Goal: Navigation & Orientation: Find specific page/section

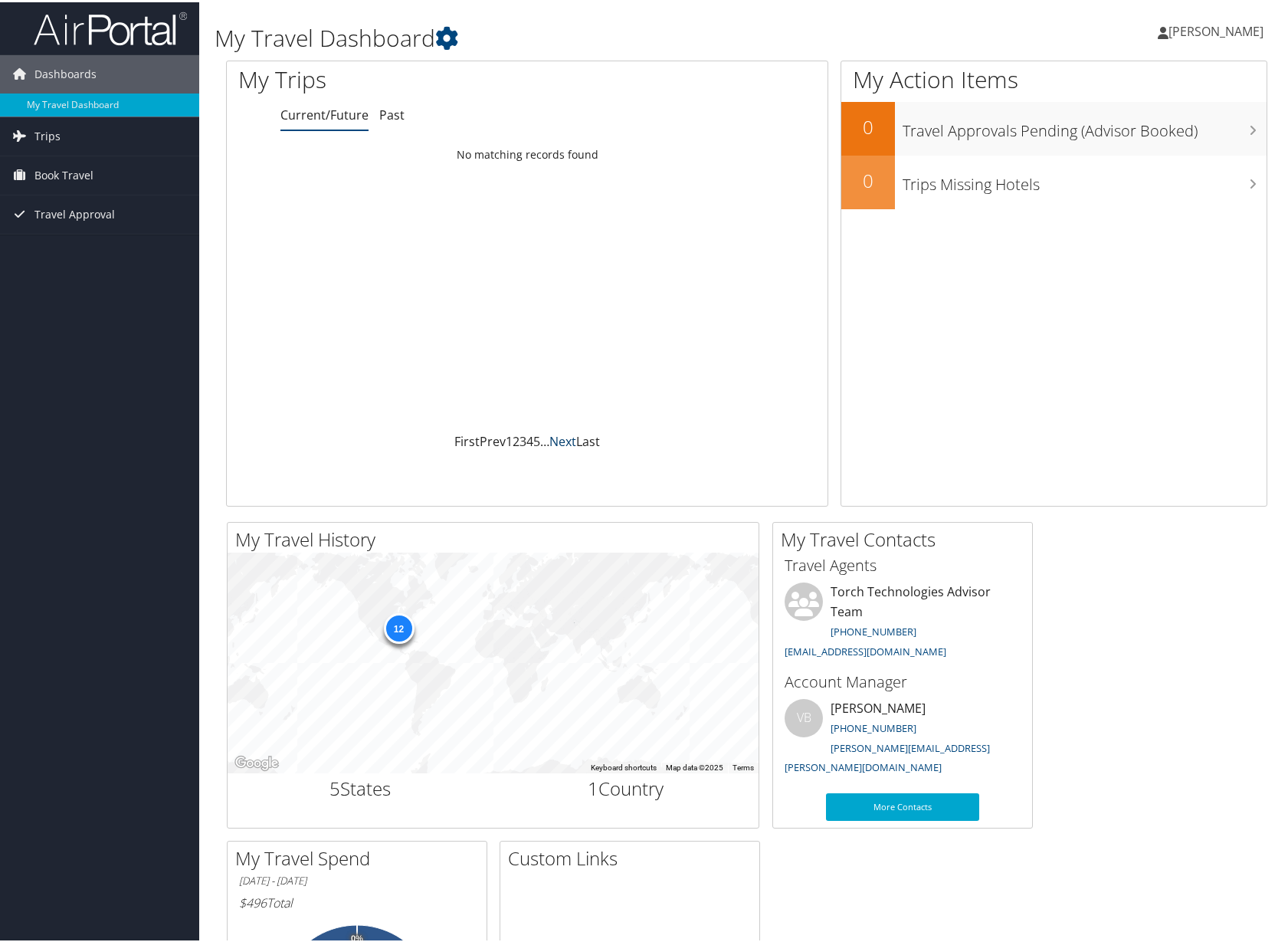
scroll to position [231, 0]
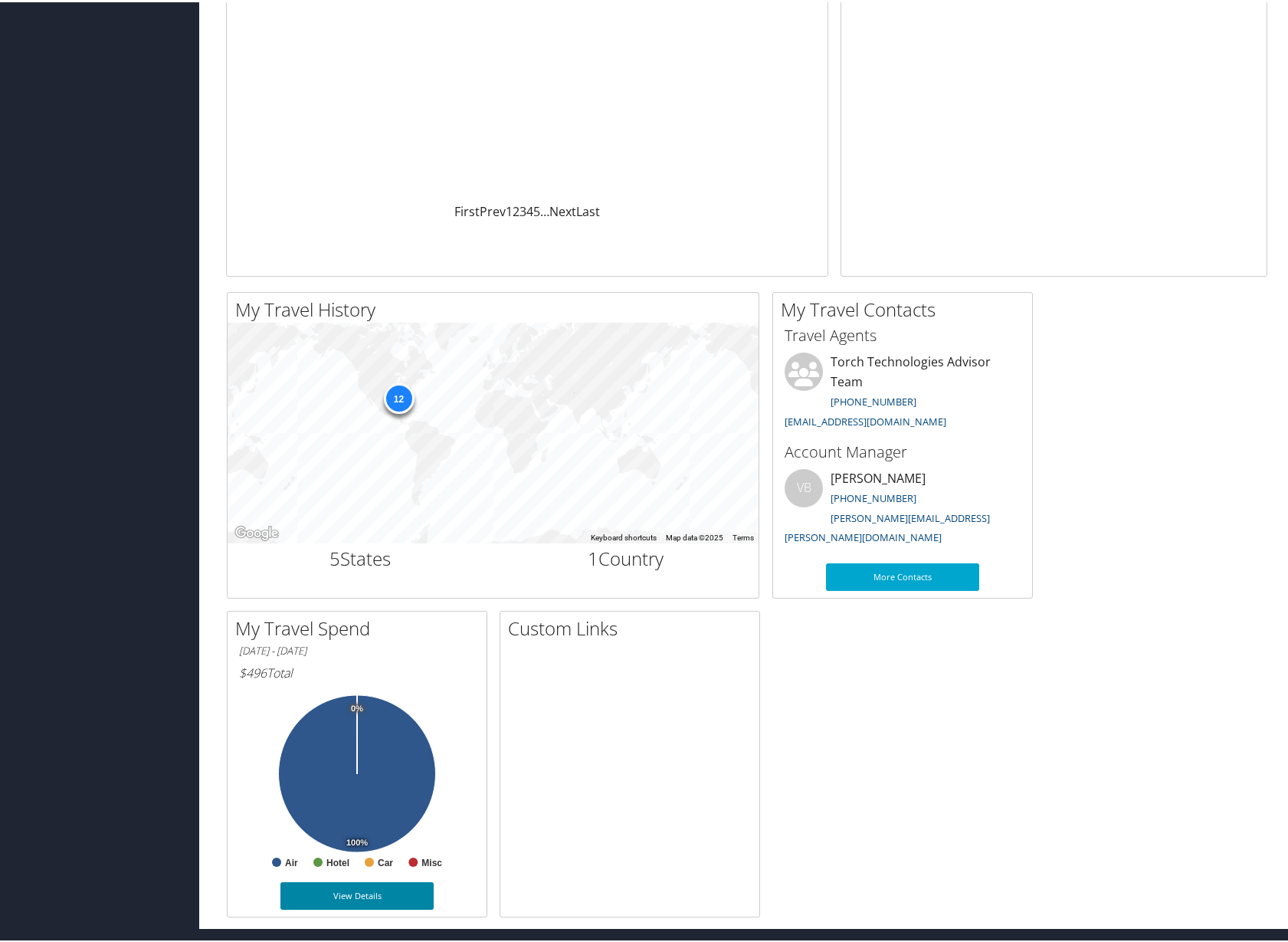
click at [307, 894] on link "View Details" at bounding box center [357, 894] width 153 height 27
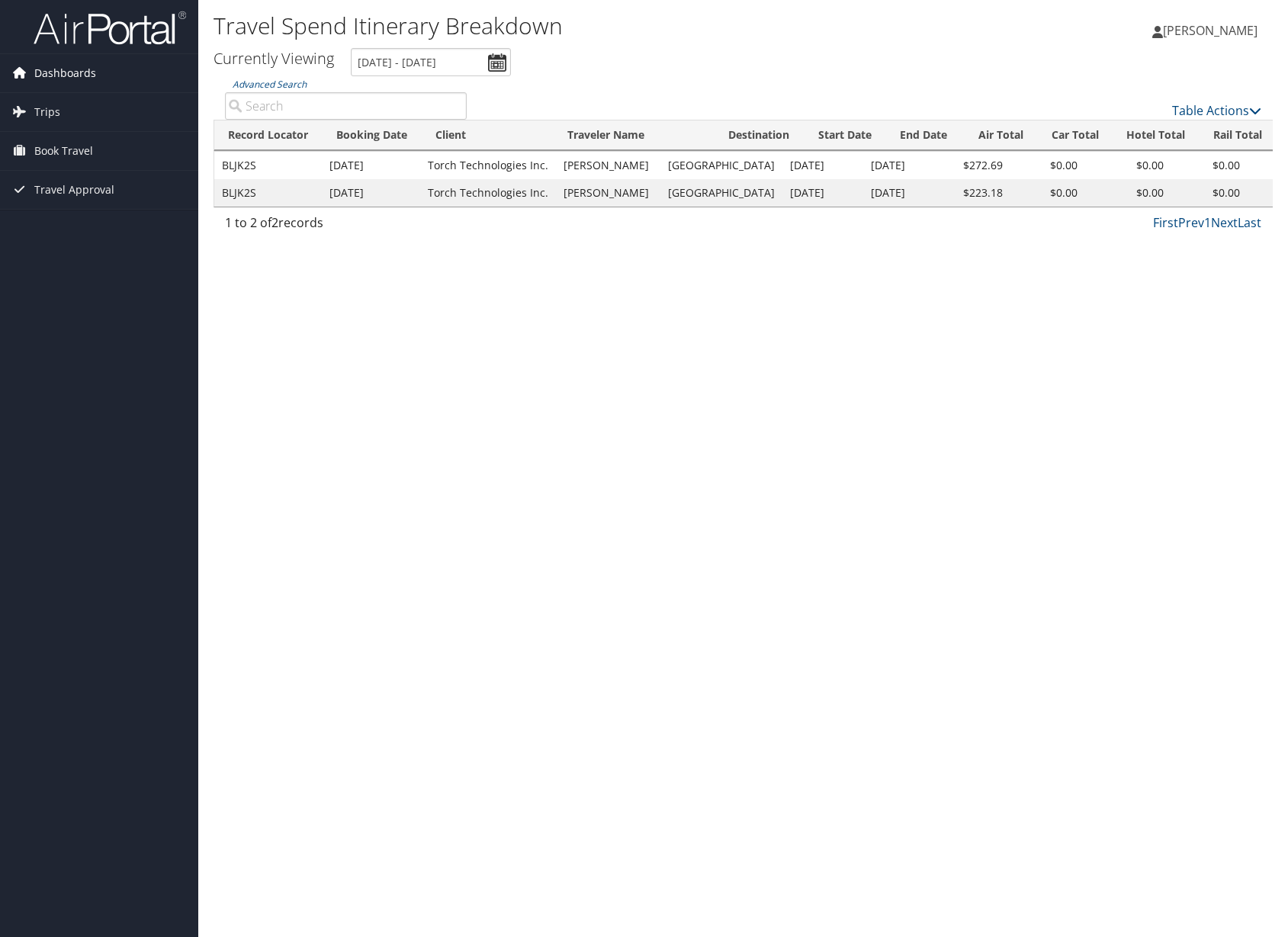
click at [37, 67] on span "Dashboards" at bounding box center [65, 73] width 62 height 38
click at [62, 103] on link "My Travel Dashboard" at bounding box center [99, 103] width 199 height 23
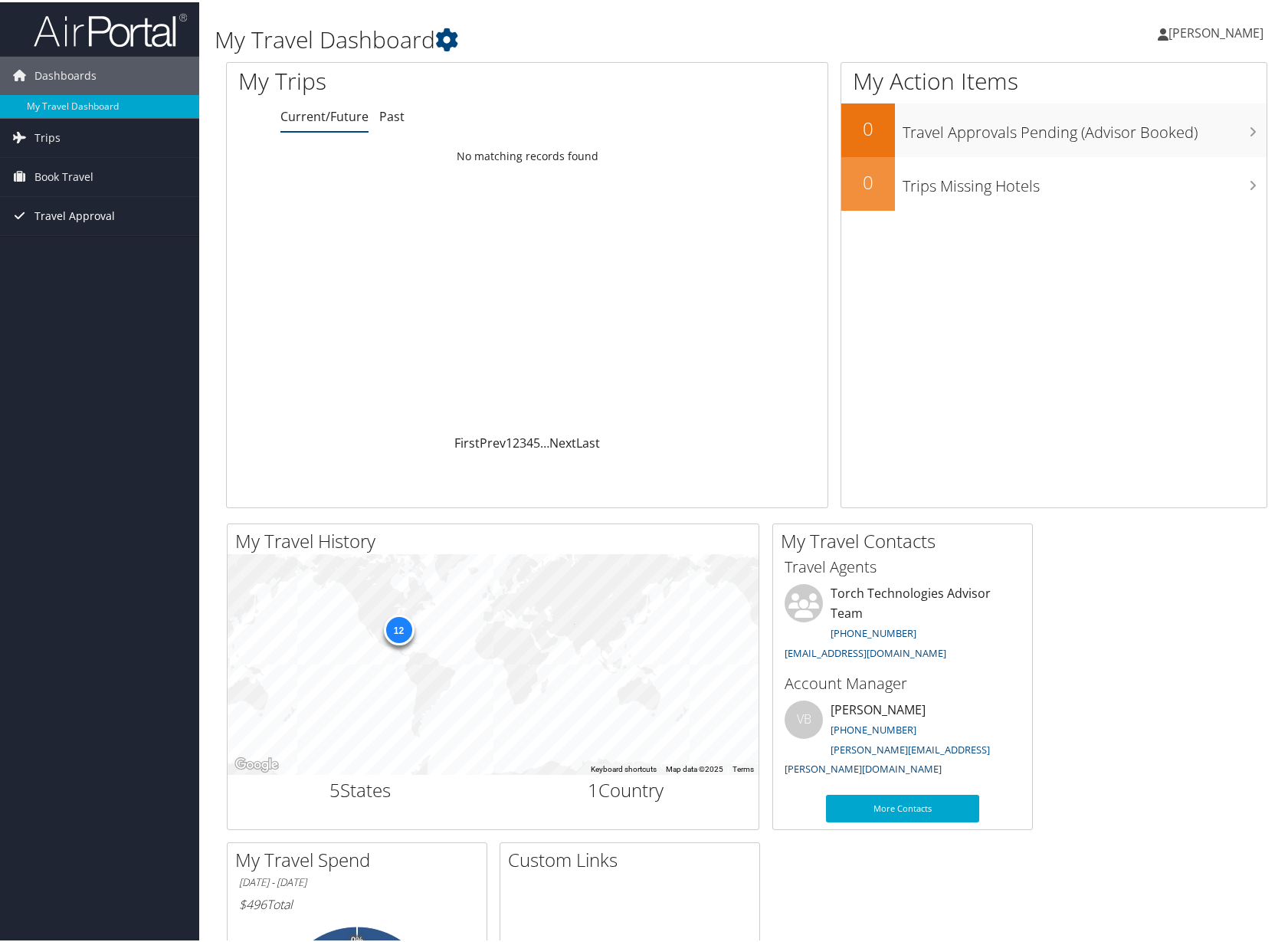
click at [70, 218] on span "Travel Approval" at bounding box center [75, 213] width 81 height 38
click at [68, 240] on link "Pending Trip Approvals" at bounding box center [99, 244] width 200 height 23
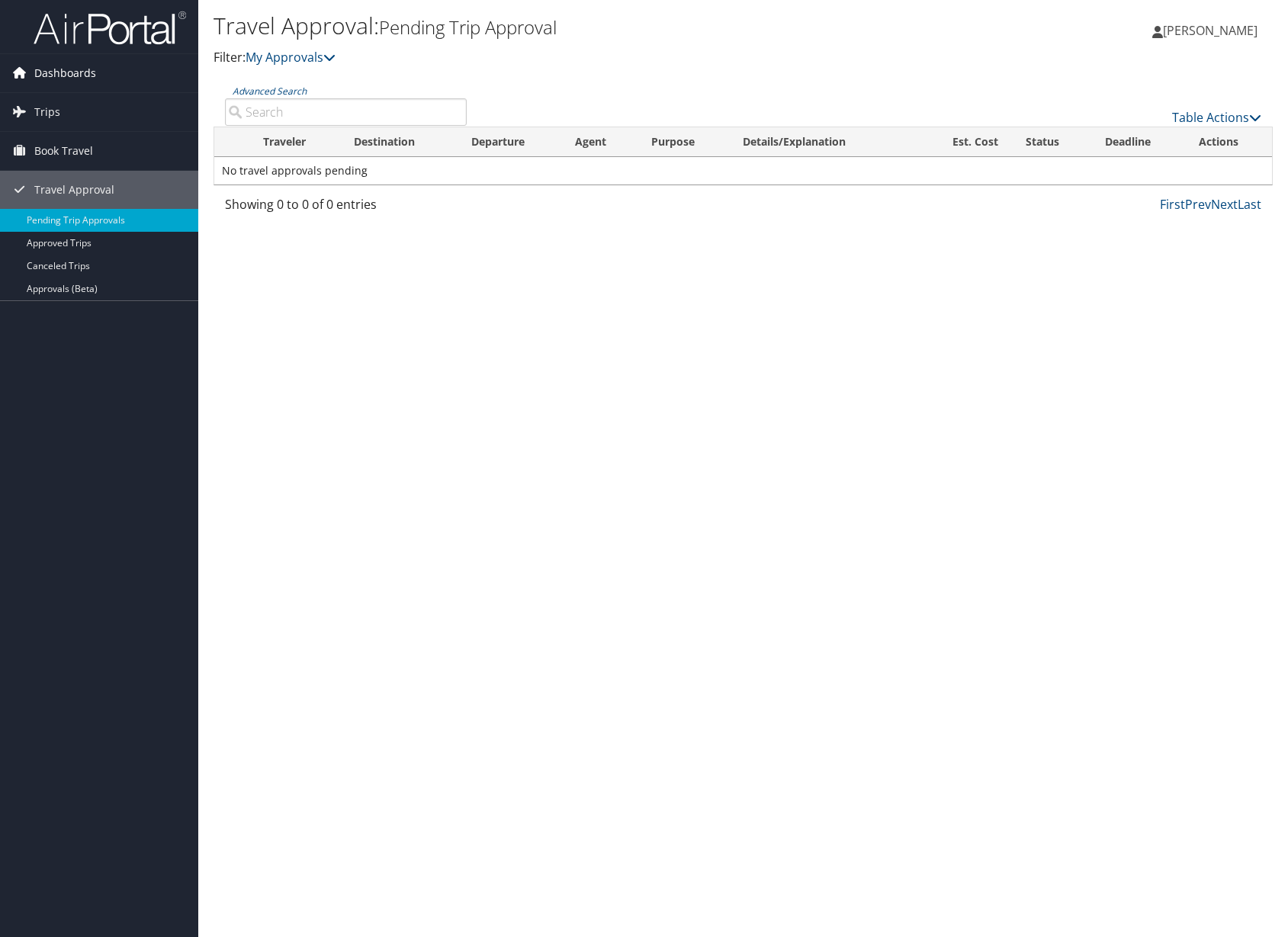
click at [65, 74] on span "Dashboards" at bounding box center [65, 73] width 62 height 38
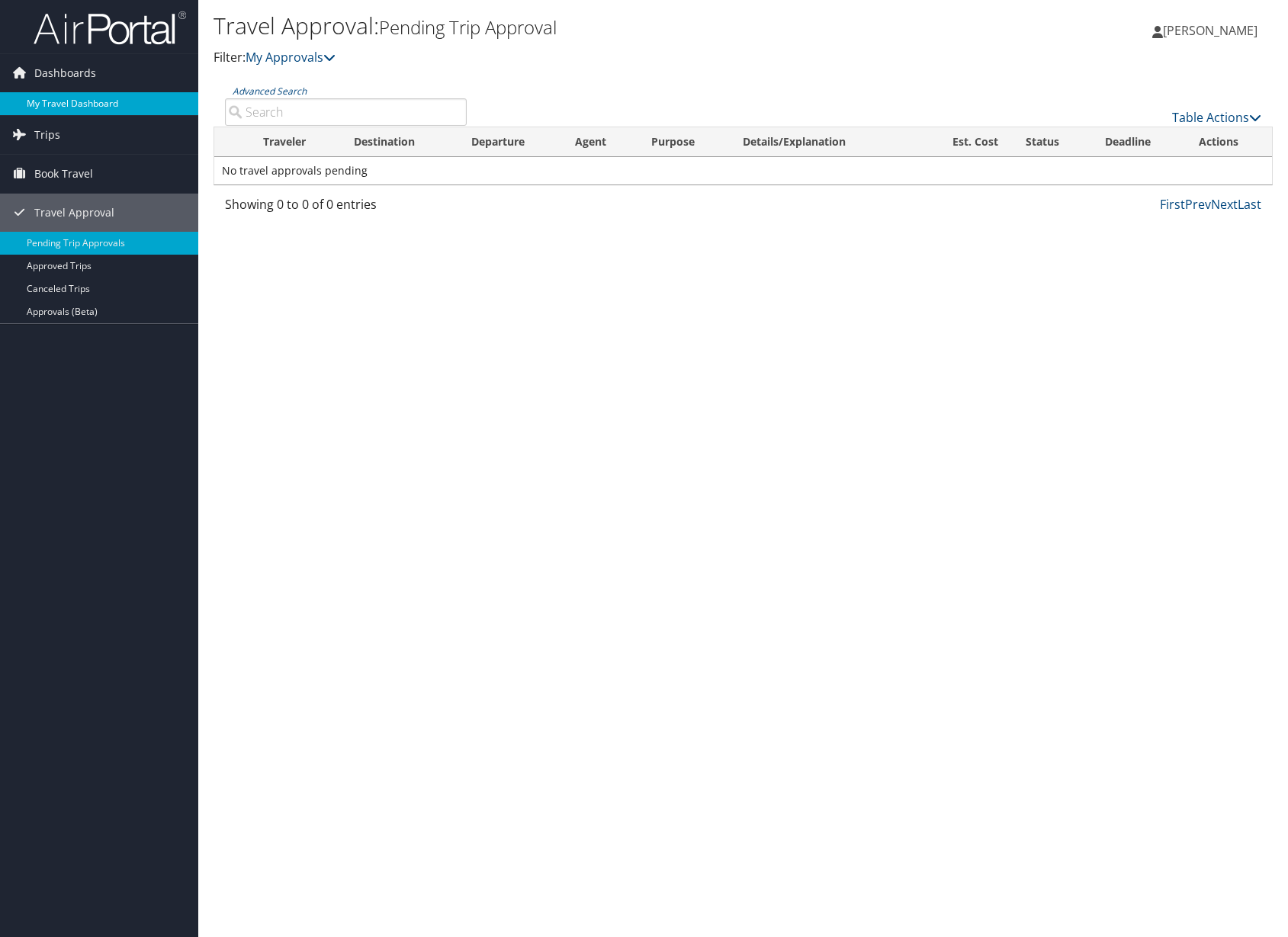
click at [65, 96] on link "My Travel Dashboard" at bounding box center [99, 103] width 199 height 23
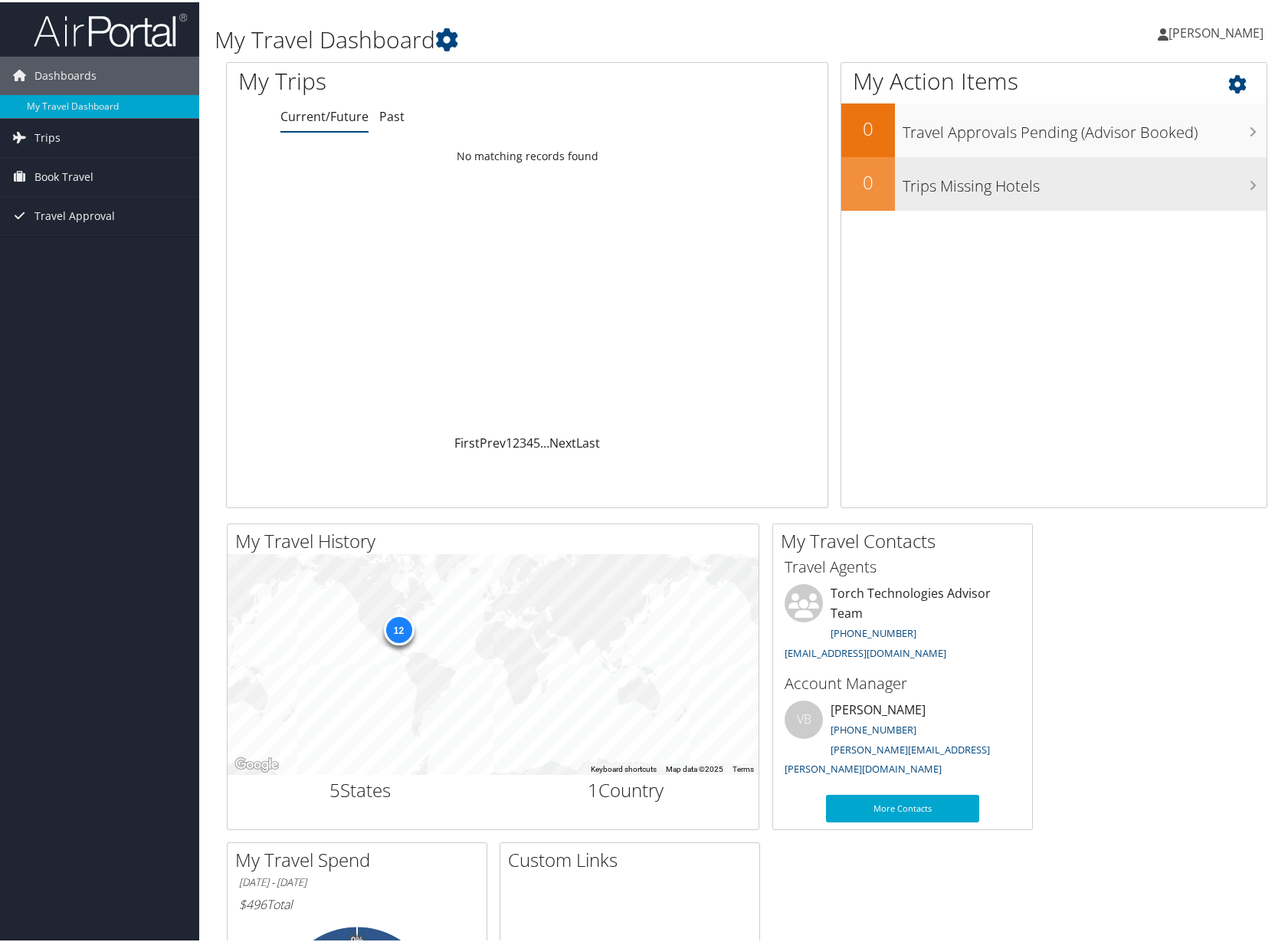
click at [972, 175] on h3 "Trips Missing Hotels" at bounding box center [1085, 180] width 365 height 29
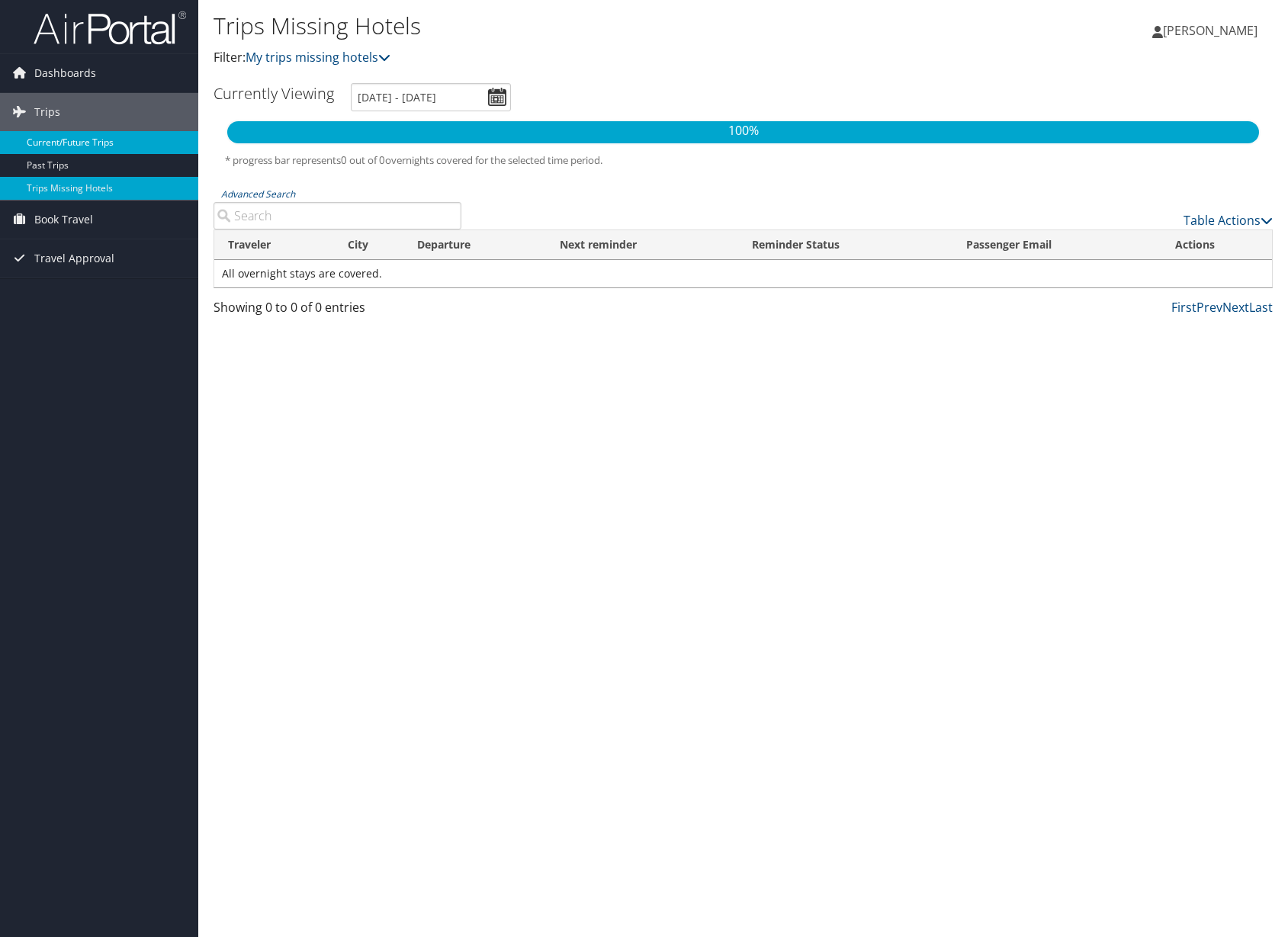
click at [56, 145] on link "Current/Future Trips" at bounding box center [99, 142] width 199 height 23
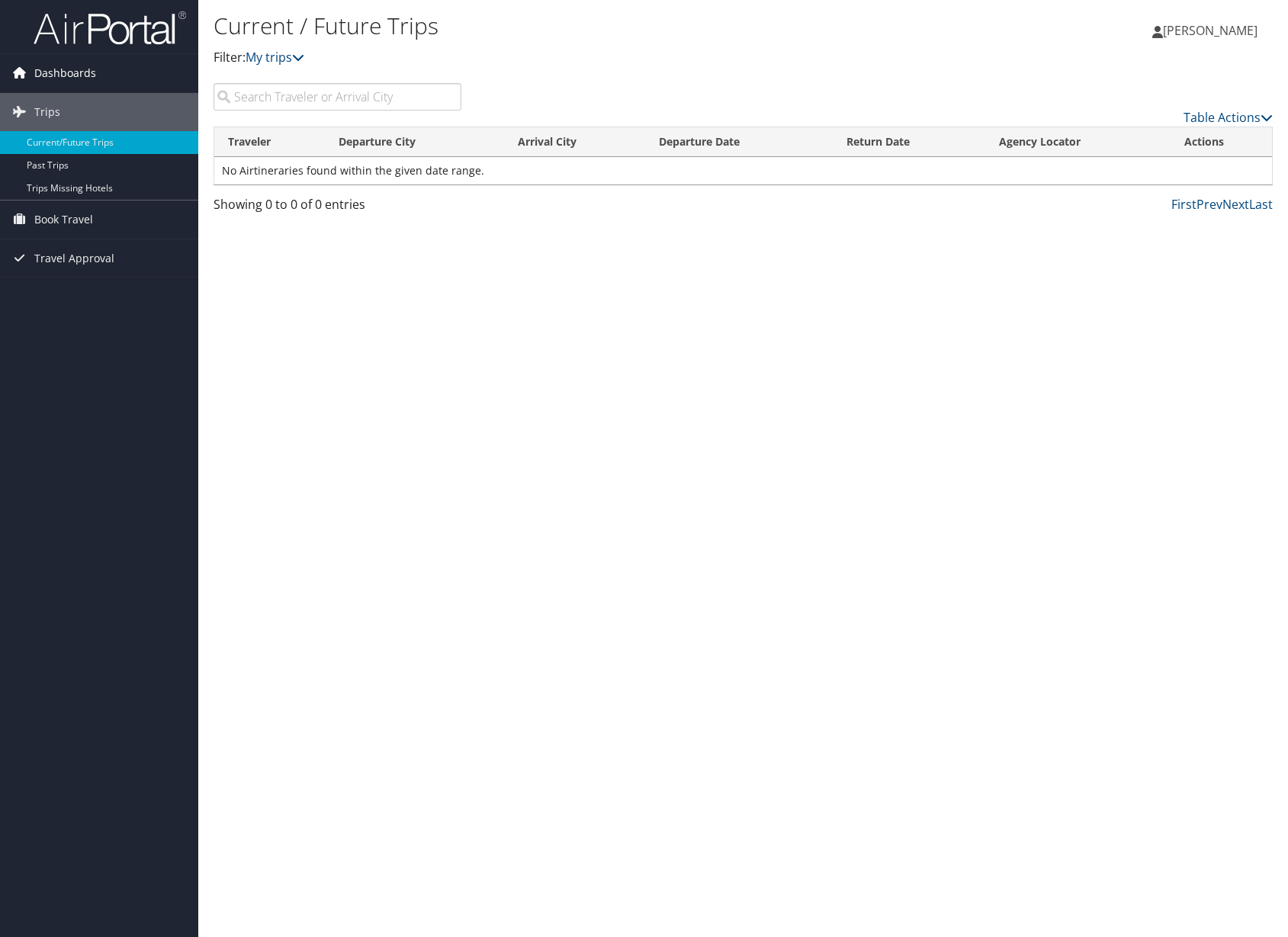
click at [46, 74] on span "Dashboards" at bounding box center [65, 73] width 62 height 38
click at [55, 220] on span "Book Travel" at bounding box center [63, 219] width 58 height 38
click at [122, 253] on link "Agent Booking Request" at bounding box center [99, 249] width 199 height 23
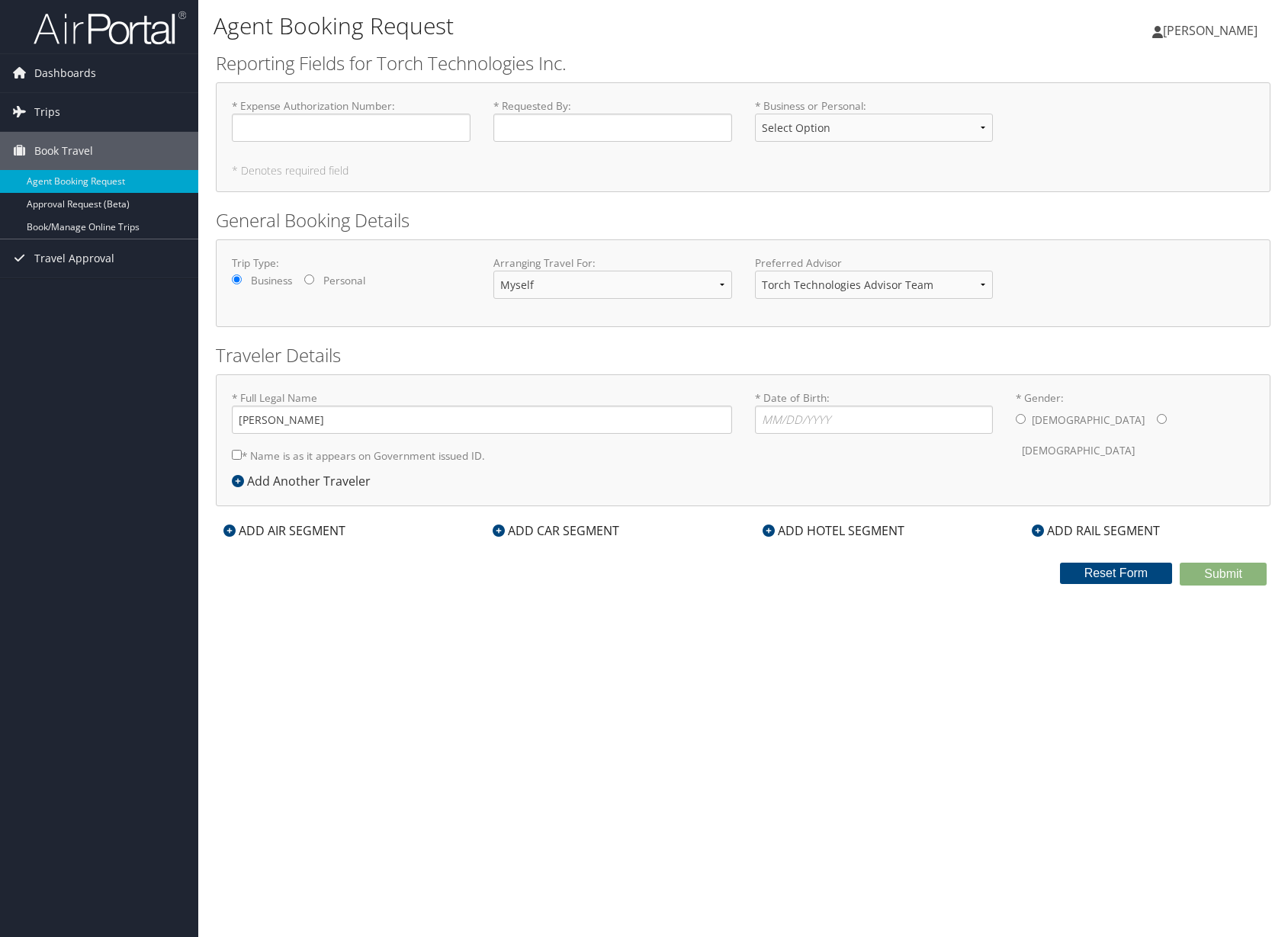
click at [1226, 33] on span "[PERSON_NAME]" at bounding box center [1210, 30] width 95 height 17
click at [1191, 131] on link "View Travel Profile" at bounding box center [1171, 135] width 170 height 26
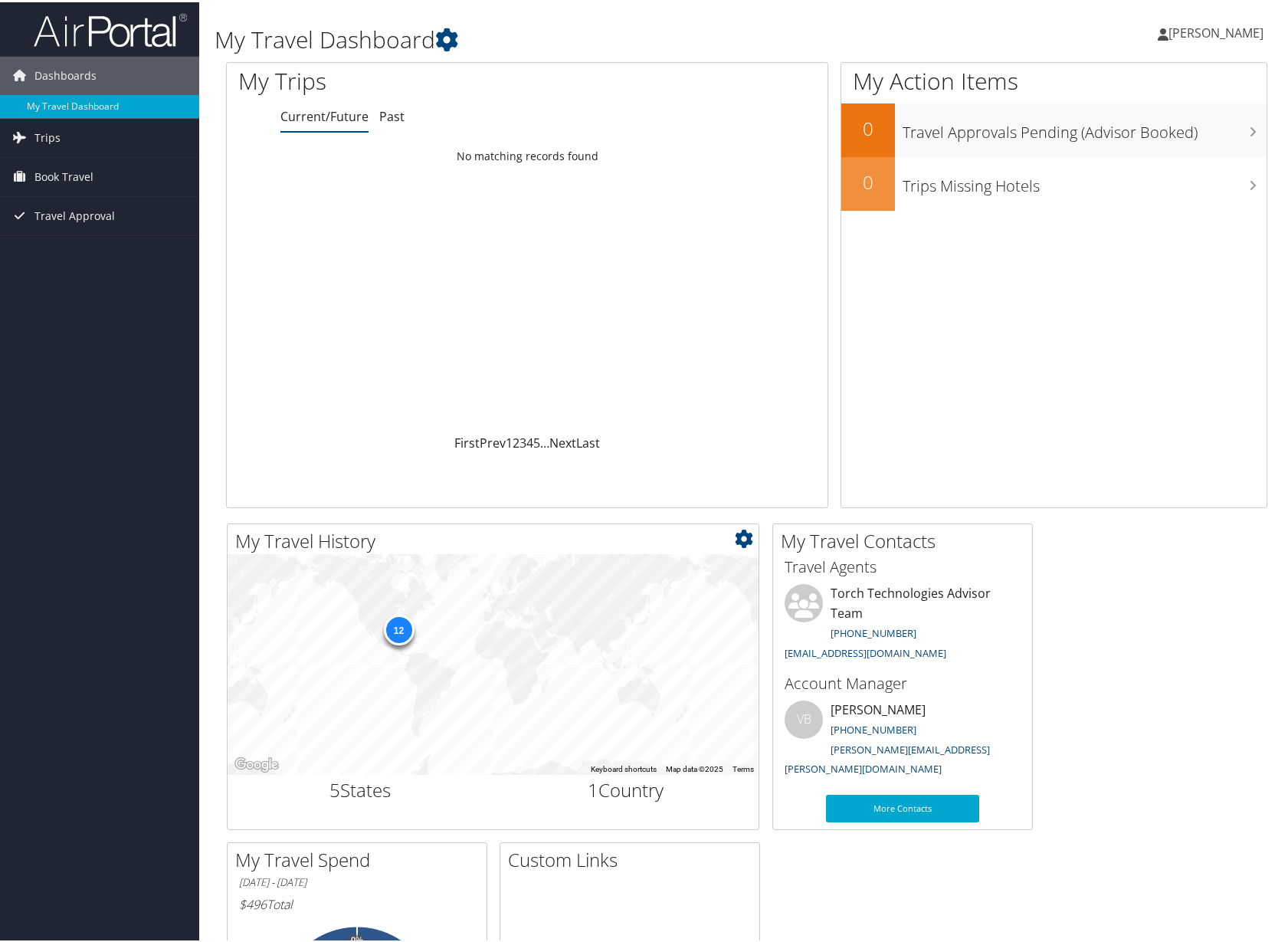
click at [400, 635] on div "12" at bounding box center [398, 627] width 31 height 31
